Goal: Task Accomplishment & Management: Use online tool/utility

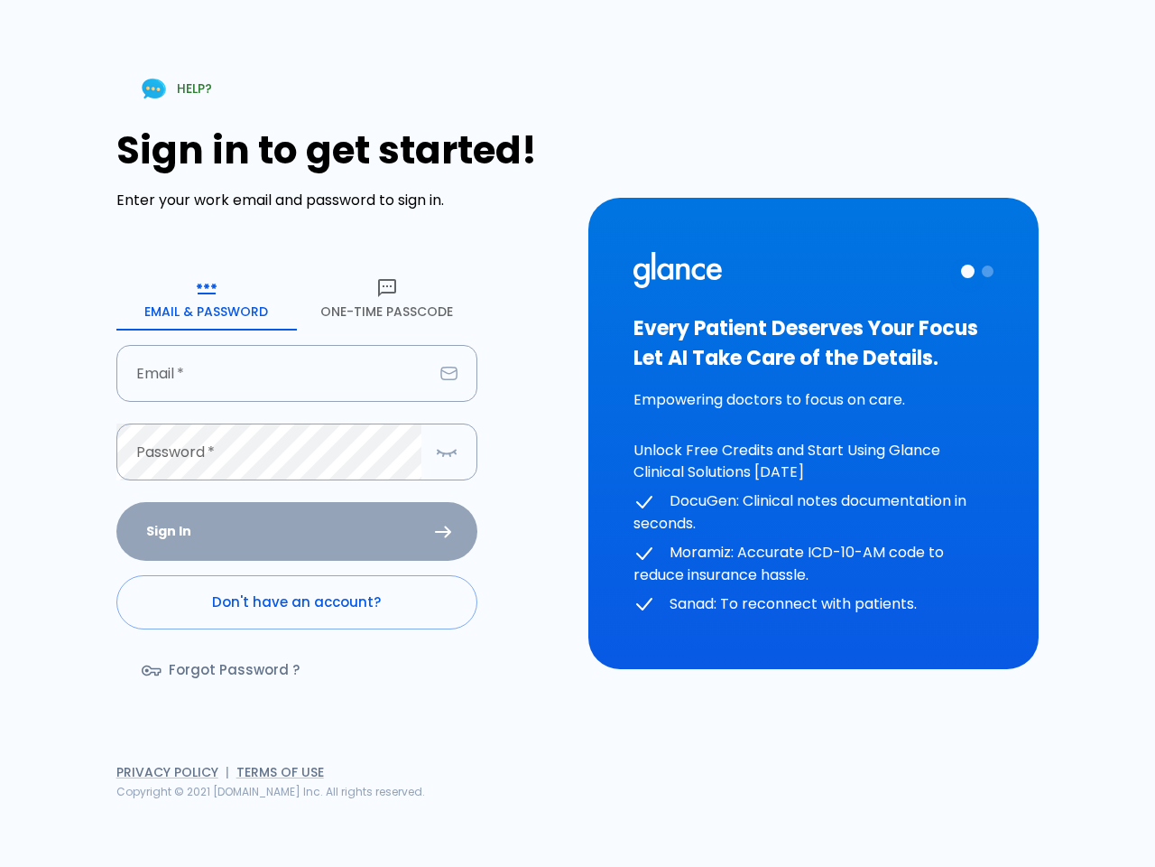
click at [839, 802] on div "HELP? Sign in to get started! Enter your work email and password to sign in. Em…" at bounding box center [578, 433] width 1112 height 867
click at [207, 298] on icon "button" at bounding box center [207, 288] width 22 height 22
click at [387, 298] on icon "button" at bounding box center [387, 288] width 22 height 22
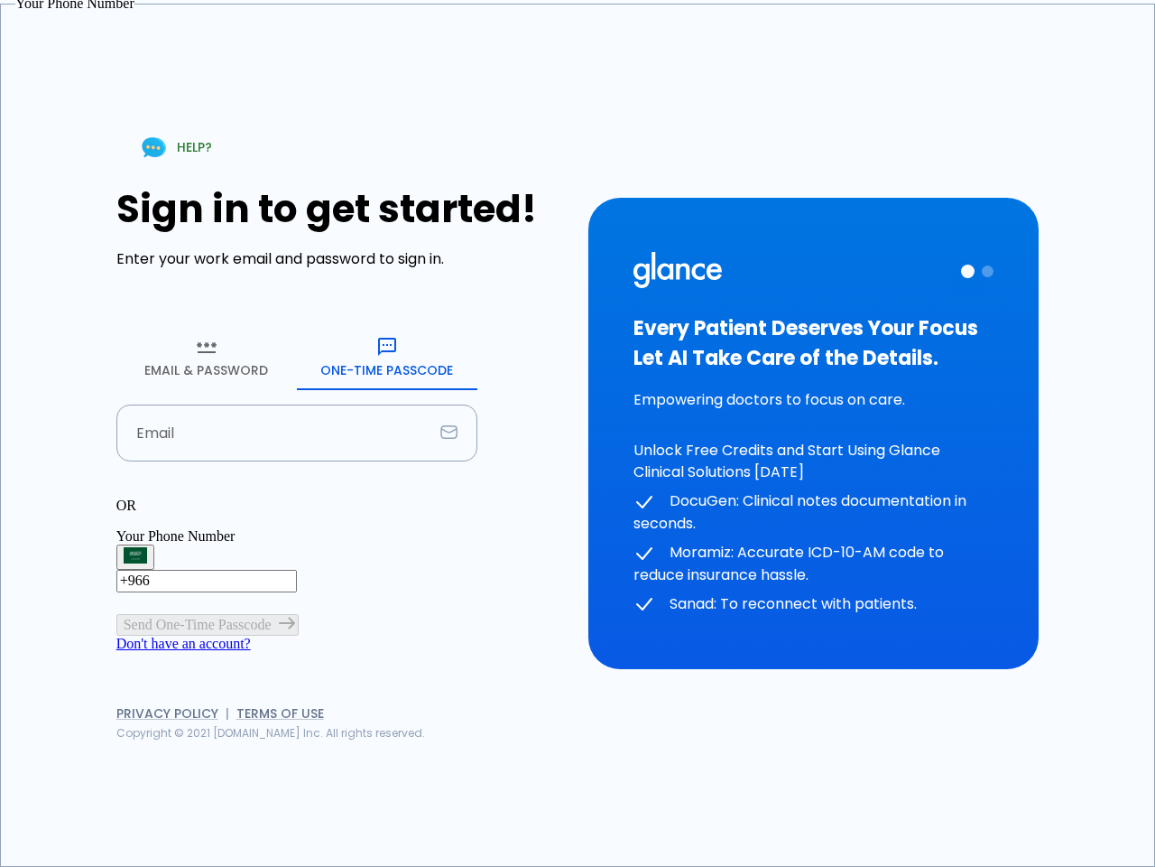
click at [297, 404] on input "Email" at bounding box center [274, 432] width 317 height 57
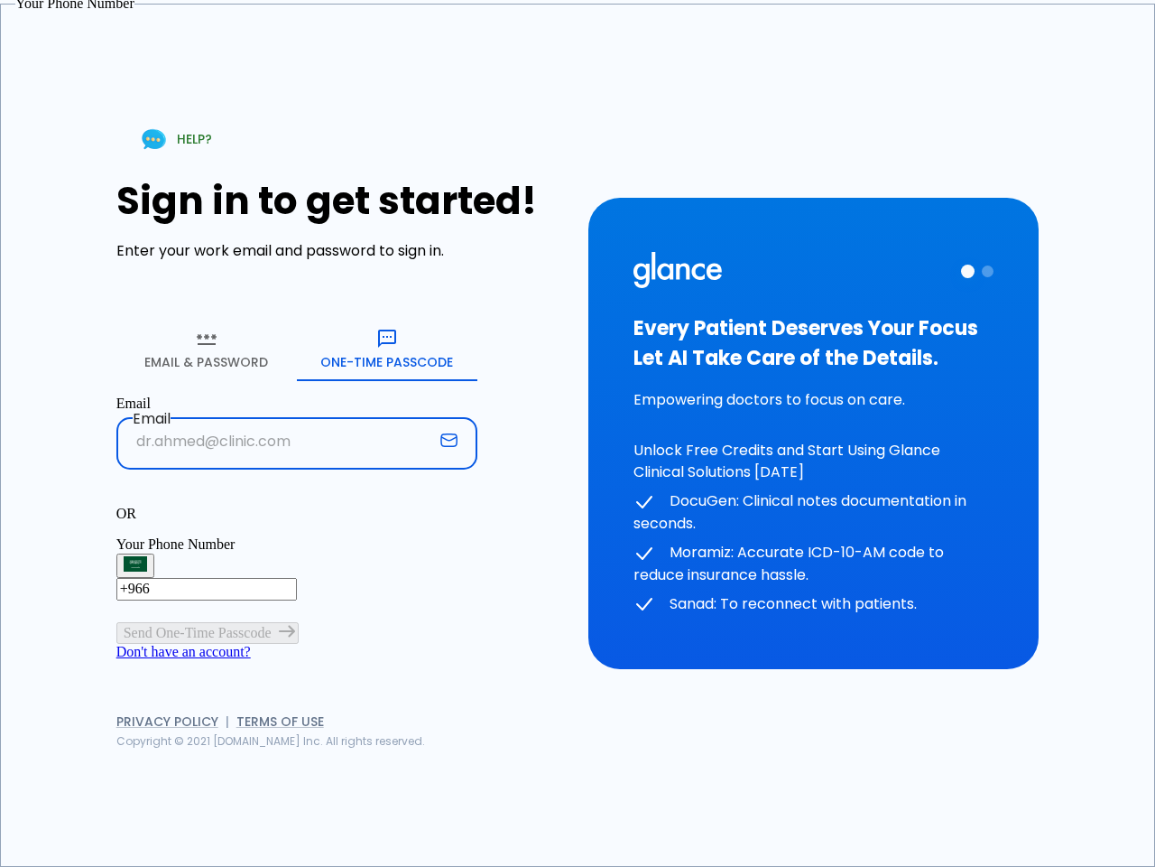
click at [297, 505] on p "OR" at bounding box center [296, 513] width 361 height 16
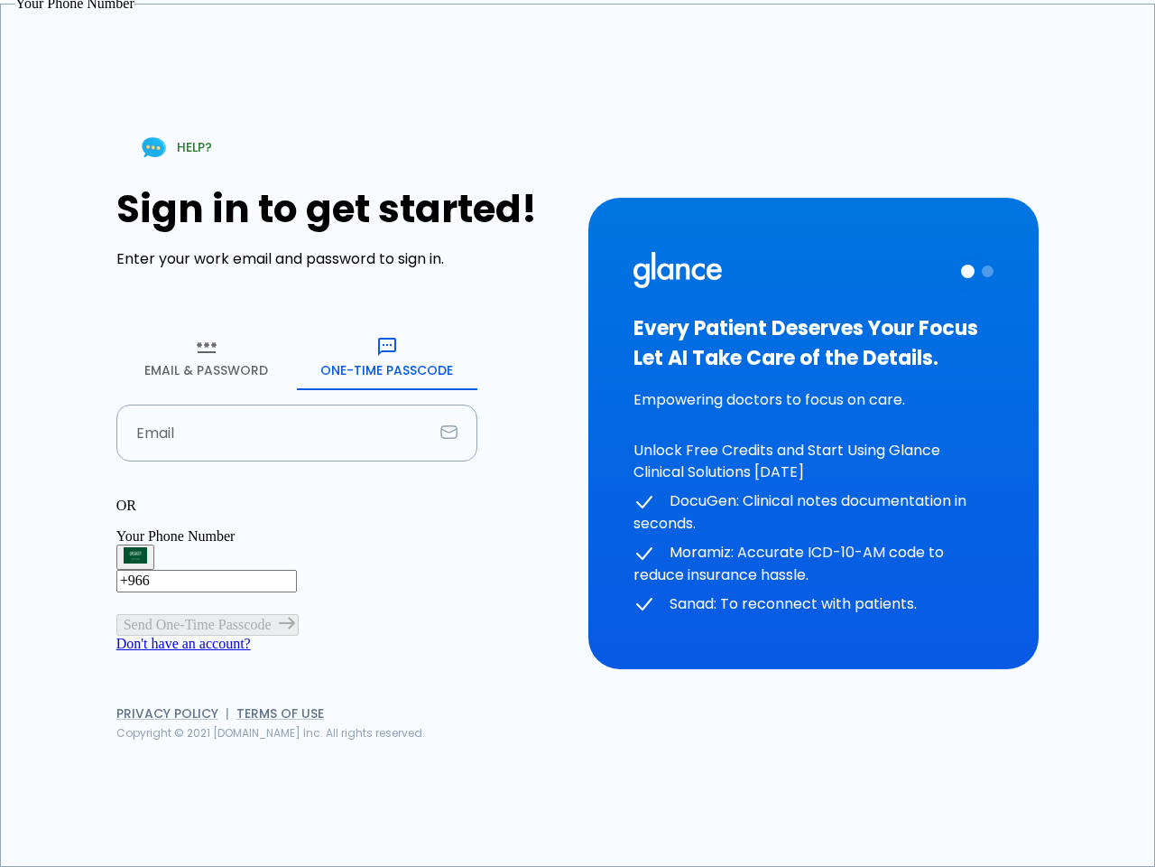
click at [447, 497] on div "OR" at bounding box center [296, 505] width 361 height 16
click at [813, 433] on div "Every Patient Deserves Your Focus Let AI Take Care of the Details. Empowering d…" at bounding box center [814, 434] width 360 height 364
